Goal: Check status: Check status

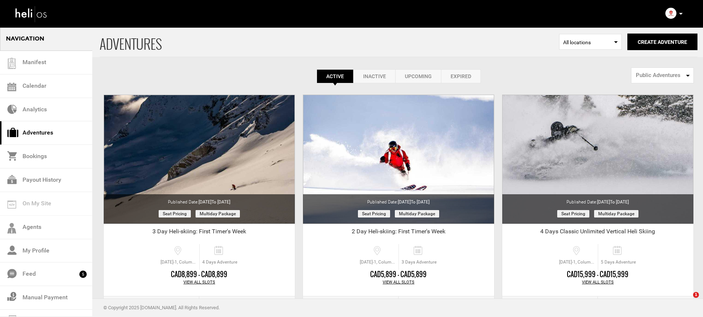
select select "number:1"
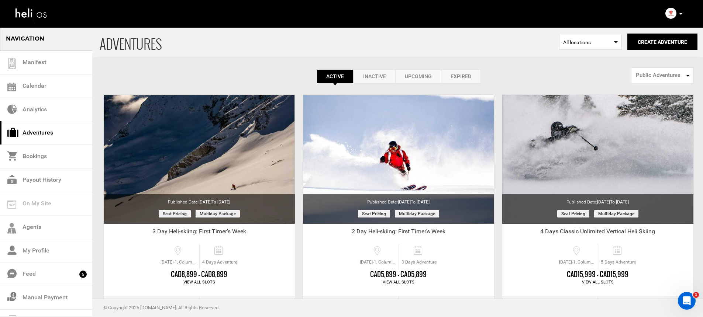
scroll to position [113, 0]
select select "number:1"
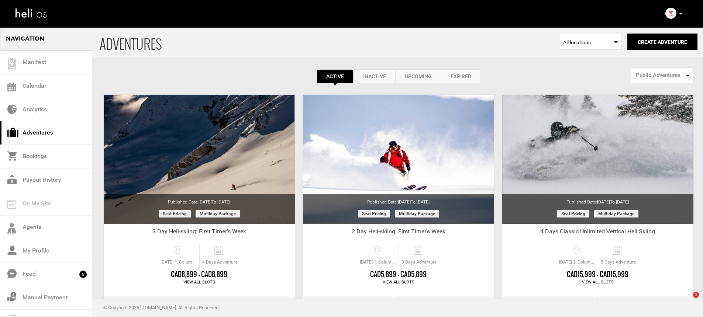
select select "number:1"
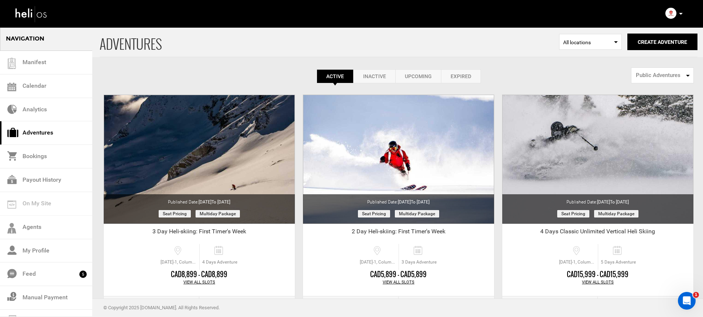
scroll to position [113, 0]
select select "number:1"
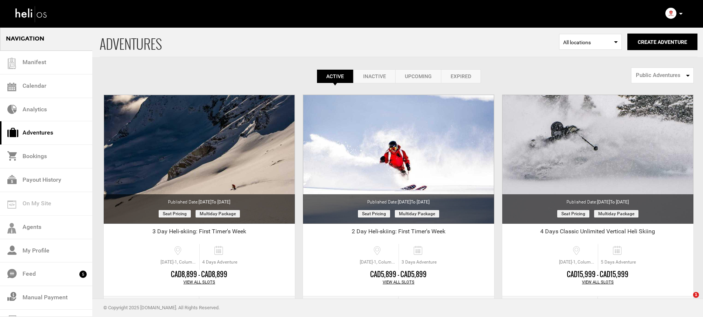
select select "number:1"
